Goal: Task Accomplishment & Management: Use online tool/utility

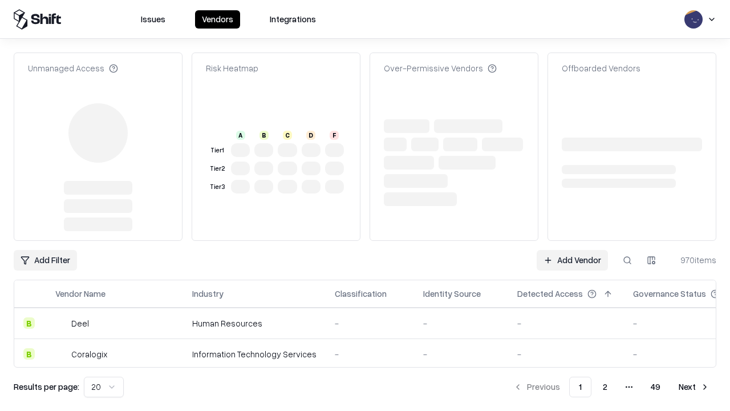
click at [572, 250] on link "Add Vendor" at bounding box center [572, 260] width 71 height 21
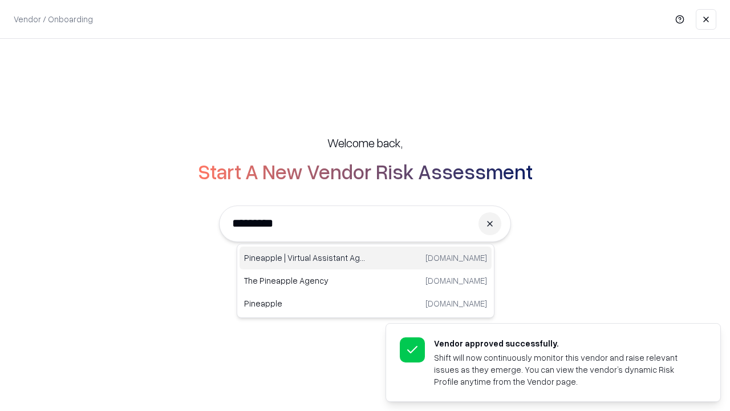
click at [366, 258] on div "Pineapple | Virtual Assistant Agency [DOMAIN_NAME]" at bounding box center [366, 257] width 252 height 23
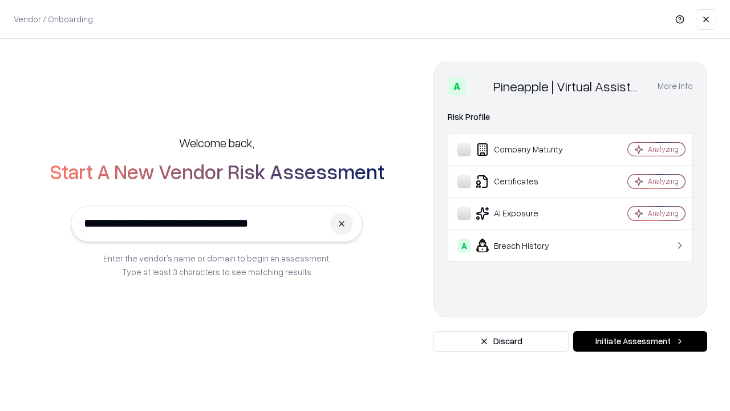
type input "**********"
click at [640, 341] on button "Initiate Assessment" at bounding box center [640, 341] width 134 height 21
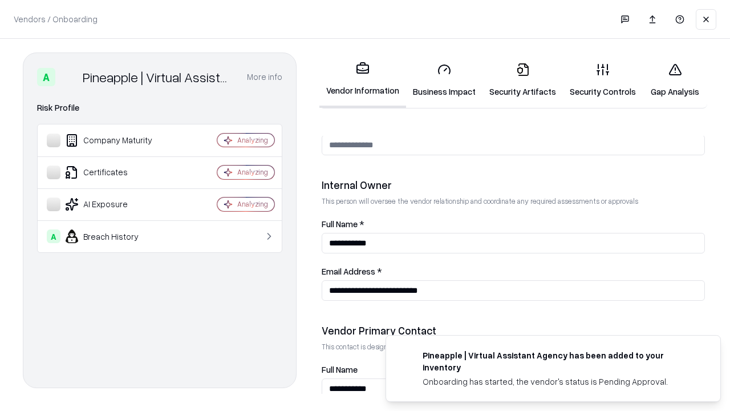
scroll to position [591, 0]
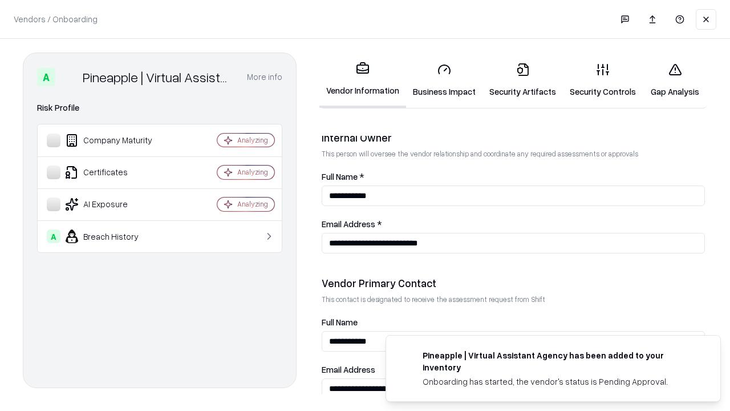
click at [523, 80] on link "Security Artifacts" at bounding box center [523, 80] width 80 height 53
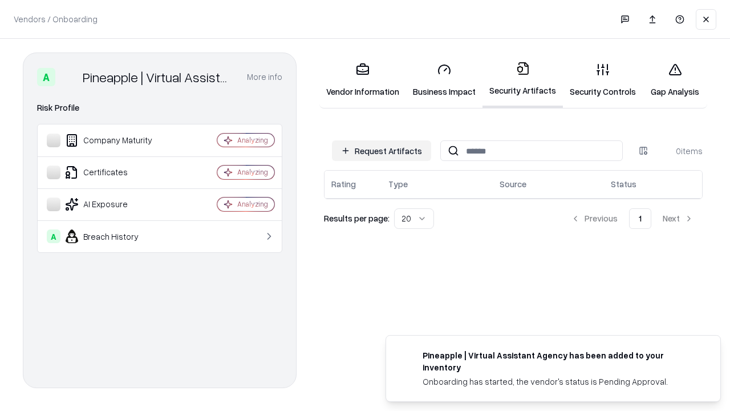
click at [382, 151] on button "Request Artifacts" at bounding box center [381, 150] width 99 height 21
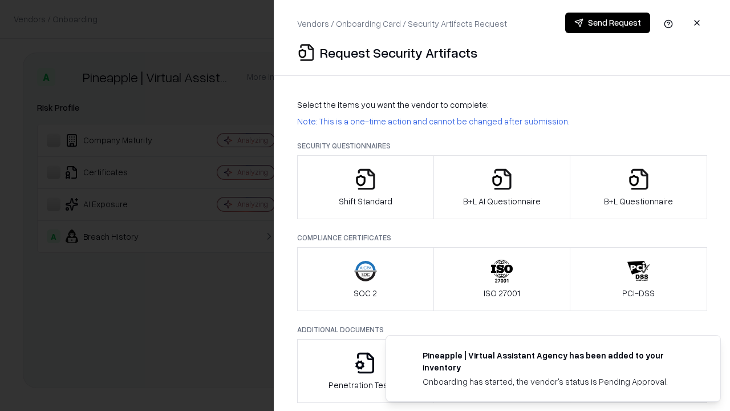
click at [638, 187] on icon "button" at bounding box center [639, 179] width 23 height 23
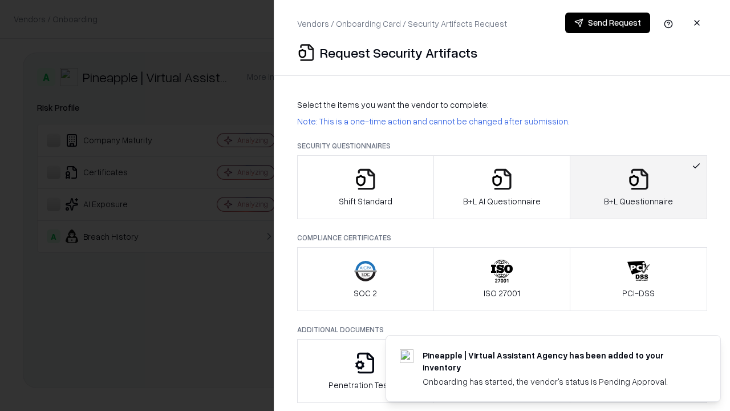
click at [502, 187] on icon "button" at bounding box center [502, 179] width 23 height 23
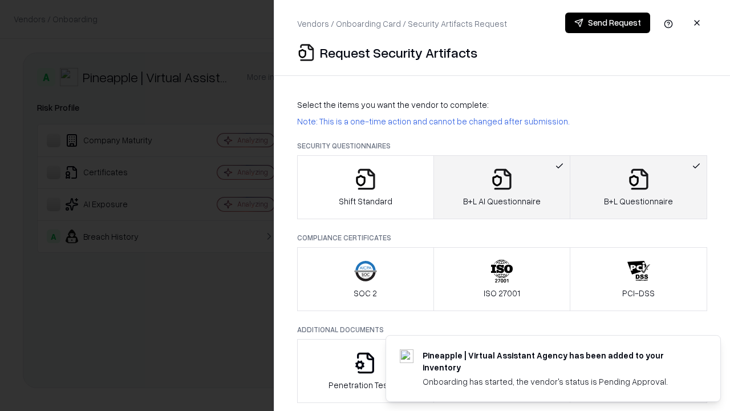
click at [608, 23] on button "Send Request" at bounding box center [607, 23] width 85 height 21
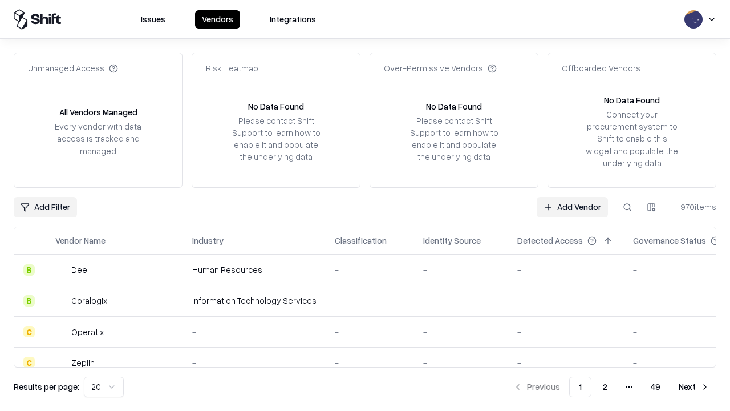
click at [572, 207] on link "Add Vendor" at bounding box center [572, 207] width 71 height 21
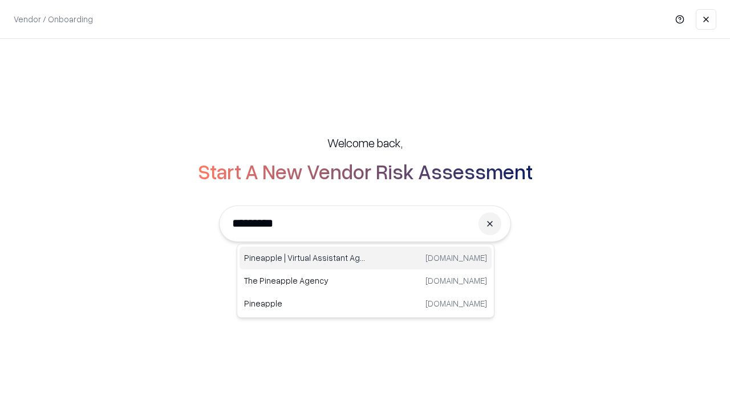
click at [366, 258] on div "Pineapple | Virtual Assistant Agency [DOMAIN_NAME]" at bounding box center [366, 257] width 252 height 23
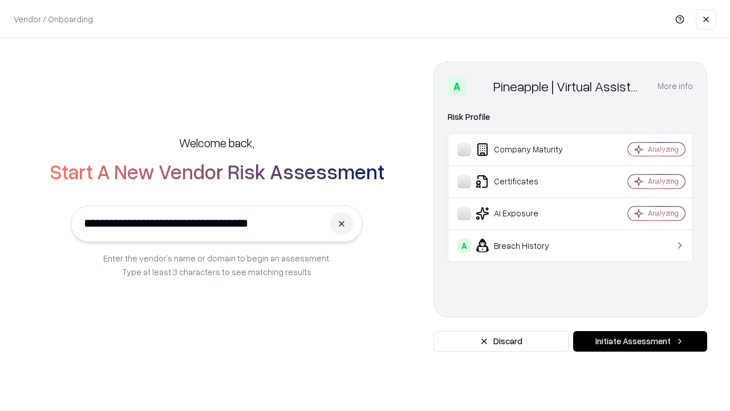
type input "**********"
click at [640, 341] on button "Initiate Assessment" at bounding box center [640, 341] width 134 height 21
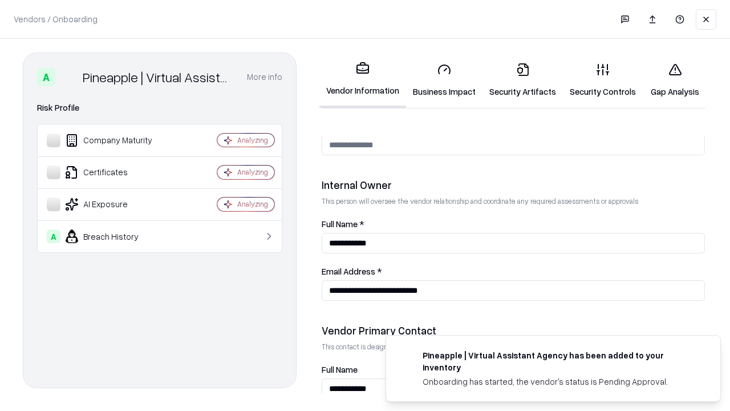
scroll to position [591, 0]
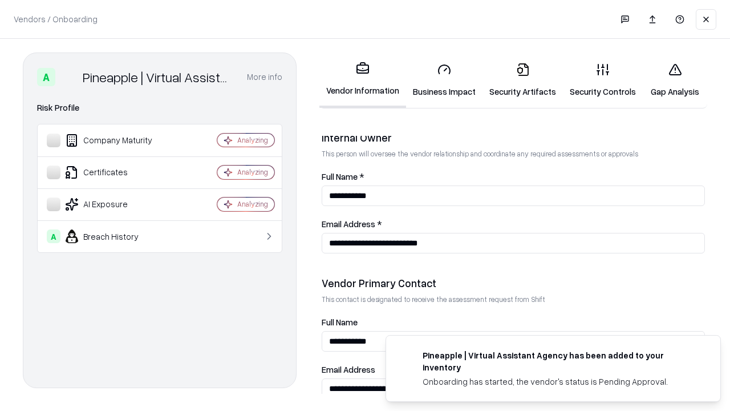
click at [675, 80] on link "Gap Analysis" at bounding box center [675, 80] width 64 height 53
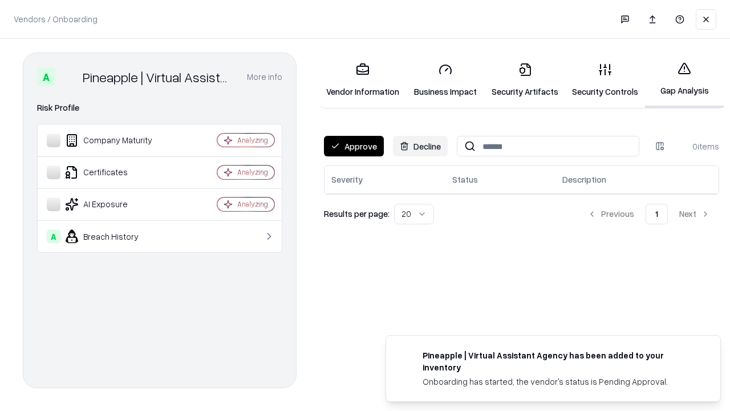
click at [354, 146] on button "Approve" at bounding box center [354, 146] width 60 height 21
